Goal: Task Accomplishment & Management: Use online tool/utility

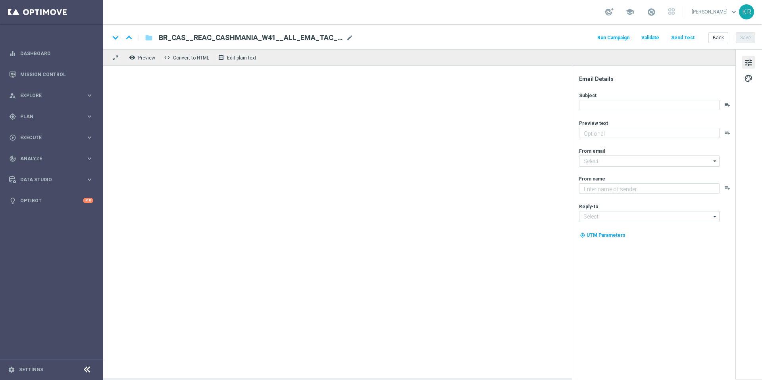
type textarea "Zero custo, só diversão: clique e jogue agora mesmo."
type textarea "Lottoland"
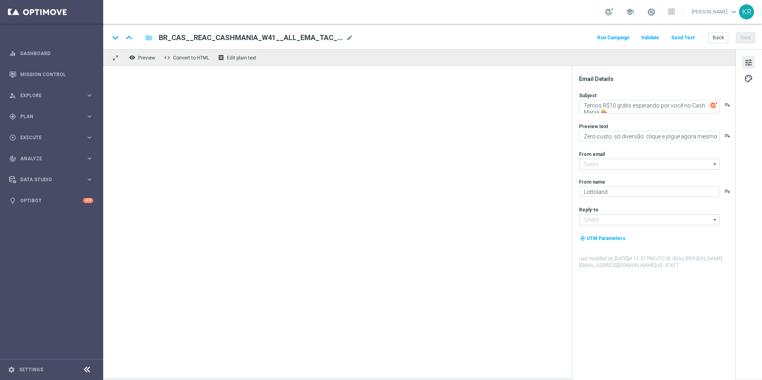
type input "mail@crm.lottoland.bet.br"
type input "contato@lottoland.bet.br"
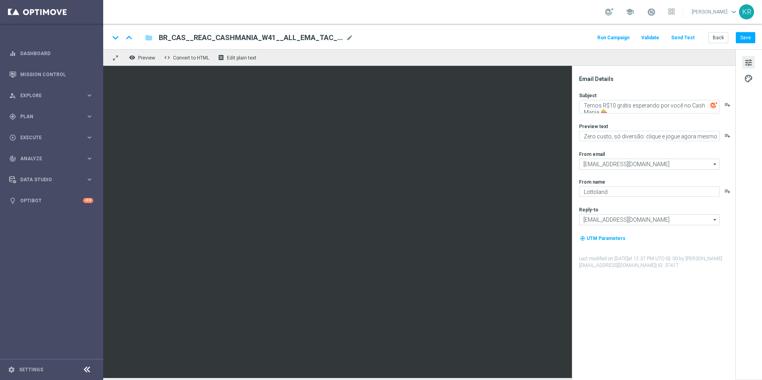
click at [683, 38] on button "Send Test" at bounding box center [683, 38] width 26 height 11
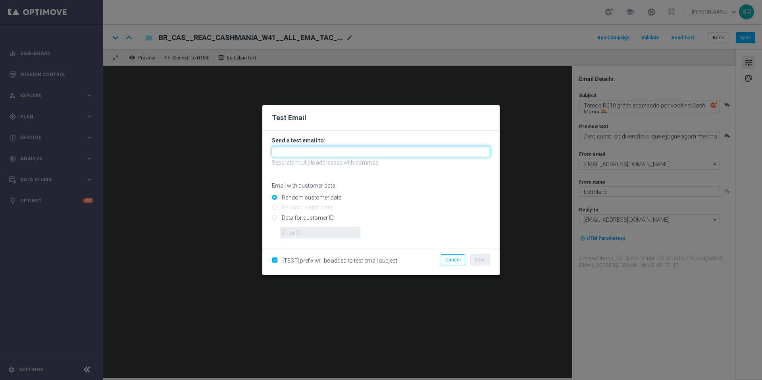
click at [334, 153] on input "text" at bounding box center [381, 151] width 218 height 11
click at [364, 152] on input "text" at bounding box center [381, 151] width 218 height 11
type input "ki"
drag, startPoint x: 371, startPoint y: 152, endPoint x: 269, endPoint y: 150, distance: 101.6
click at [269, 150] on form "Send a test email to: ki Separate multiple addresses with commas Email with cus…" at bounding box center [380, 189] width 237 height 117
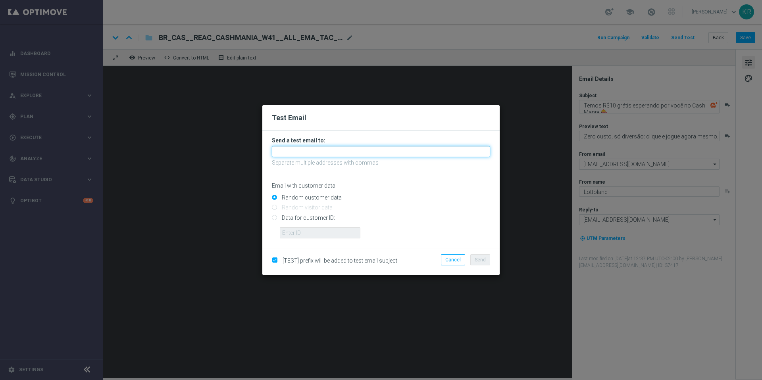
paste input "kirsty.rowlands+betbr@lottoland.com"
type input "kirsty.rowlands+betbr@lottoland.com"
click at [478, 259] on span "Send" at bounding box center [480, 260] width 11 height 6
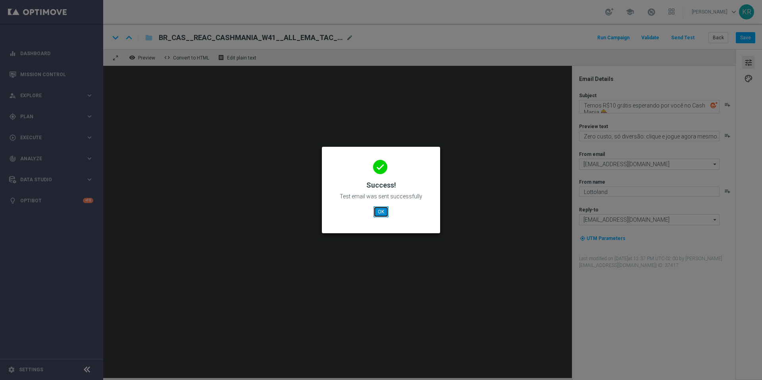
click at [381, 212] on button "OK" at bounding box center [380, 211] width 15 height 11
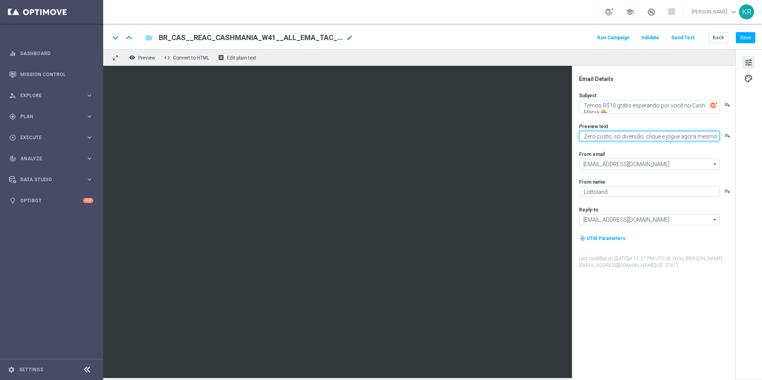
drag, startPoint x: 712, startPoint y: 138, endPoint x: 578, endPoint y: 134, distance: 134.2
click at [578, 134] on div "Email Details Subject Temos R$10 grátis esperando por você no Cash Mania 🎰 play…" at bounding box center [655, 227] width 158 height 305
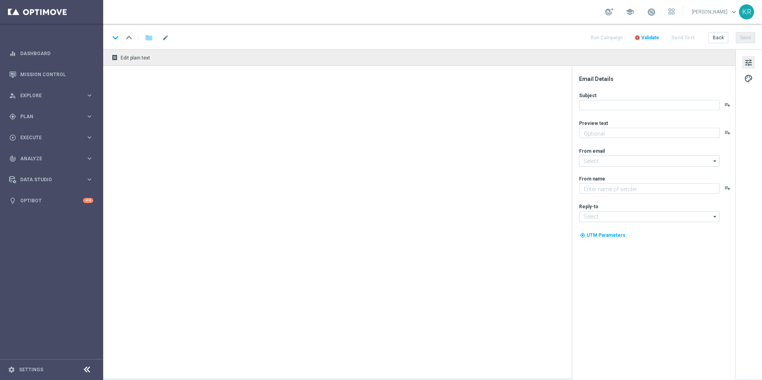
type textarea "Zero custo, só diversão: clique e jogue agora mesmo."
type input "mail@crm.lottoland.bet.br"
type textarea "Lottoland"
type input "contato@lottoland.bet.br"
